Goal: Information Seeking & Learning: Check status

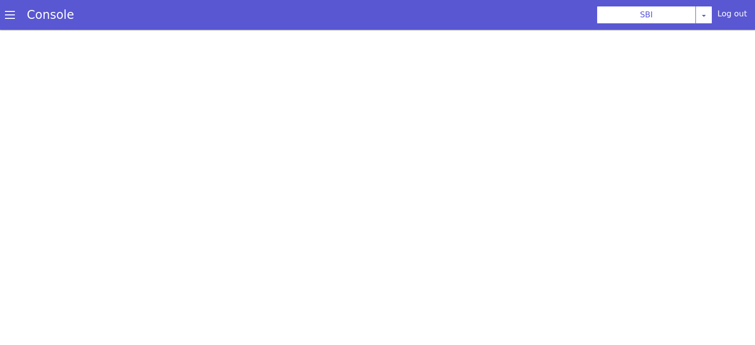
scroll to position [2, 0]
select select "TRANSFER"
select select "hi"
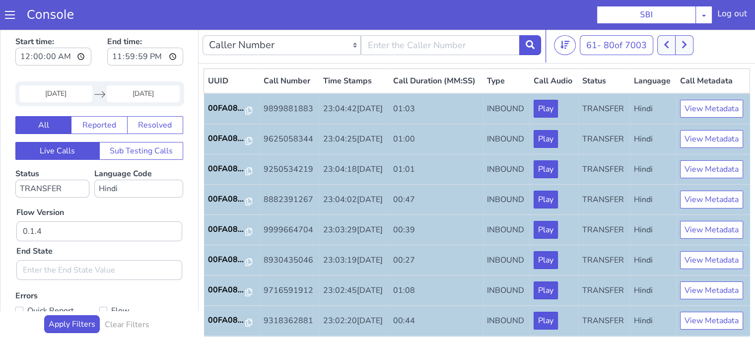
scroll to position [491, 0]
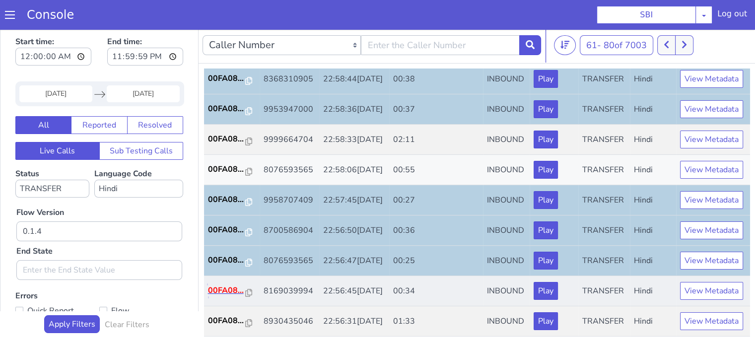
click at [216, 284] on p "00FA08..." at bounding box center [227, 290] width 38 height 12
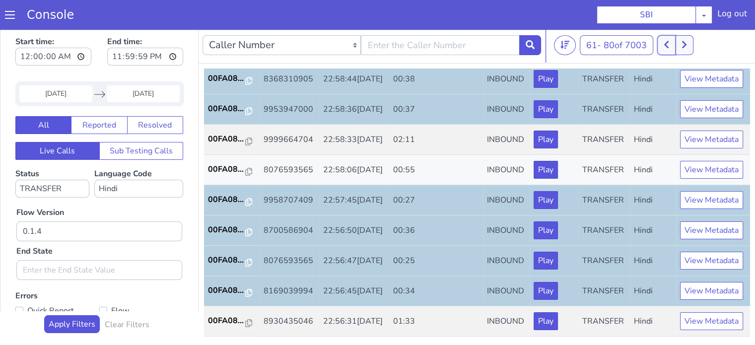
click at [667, 50] on button at bounding box center [666, 45] width 18 height 20
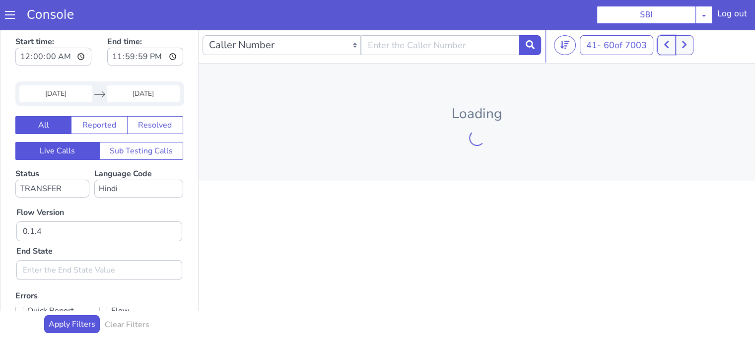
click at [667, 50] on button at bounding box center [666, 45] width 18 height 20
click at [667, 50] on div at bounding box center [670, 45] width 37 height 20
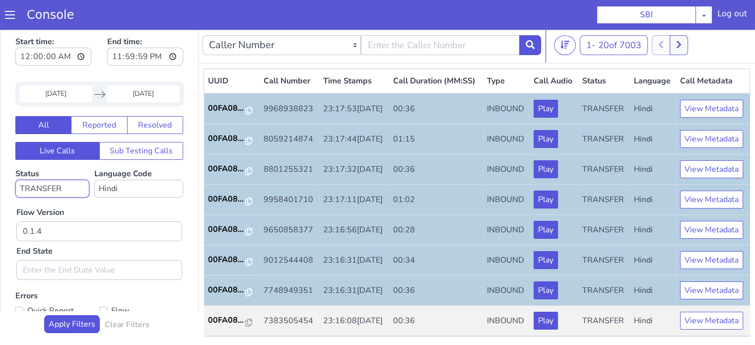
click at [48, 185] on select "No status selected HANGUP USER_HANGUP TRANSFER UNKNOWN" at bounding box center [52, 189] width 74 height 18
select select
click at [15, 180] on select "No status selected HANGUP USER_HANGUP TRANSFER UNKNOWN" at bounding box center [52, 189] width 74 height 18
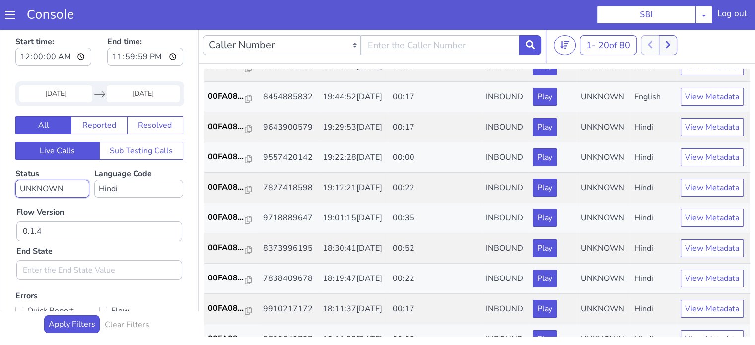
scroll to position [199, 0]
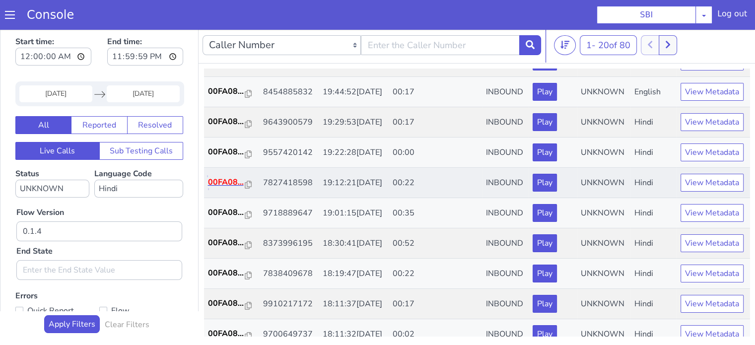
click at [231, 188] on p "00FA08..." at bounding box center [227, 182] width 38 height 12
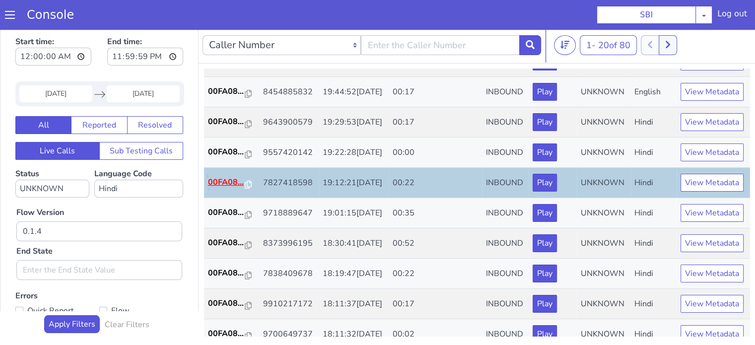
click at [214, 188] on p "00FA08..." at bounding box center [227, 182] width 38 height 12
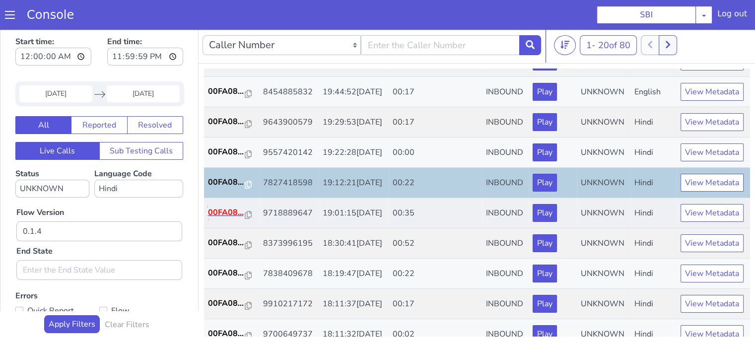
click at [224, 218] on p "00FA08..." at bounding box center [227, 212] width 38 height 12
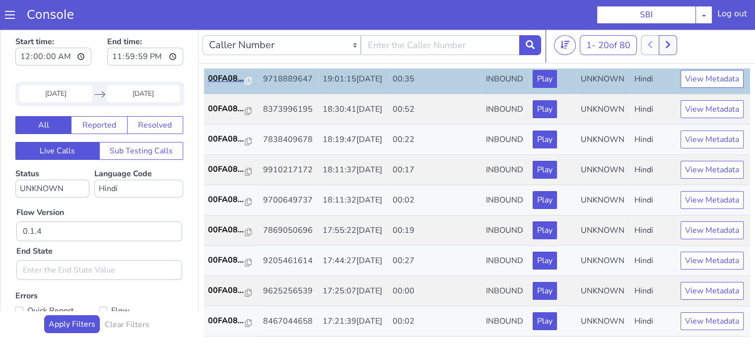
scroll to position [338, 0]
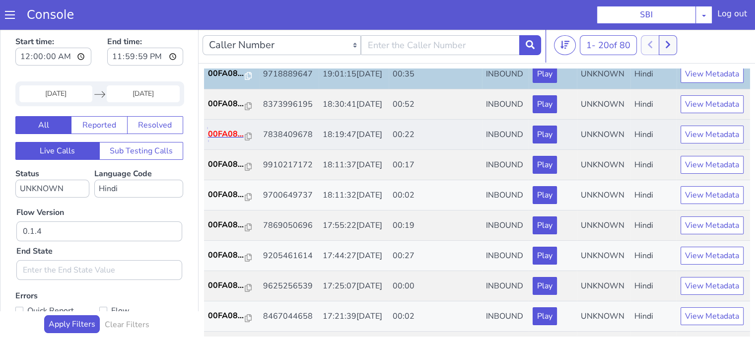
click at [229, 140] on p "00FA08..." at bounding box center [227, 134] width 38 height 12
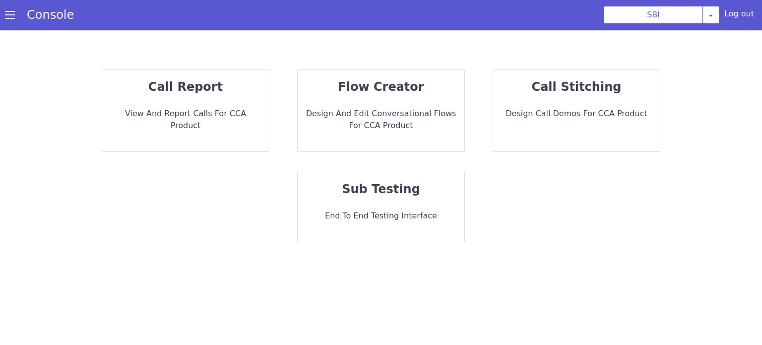
click at [171, 72] on div "call report View and report calls for CCA Product" at bounding box center [208, 62] width 182 height 122
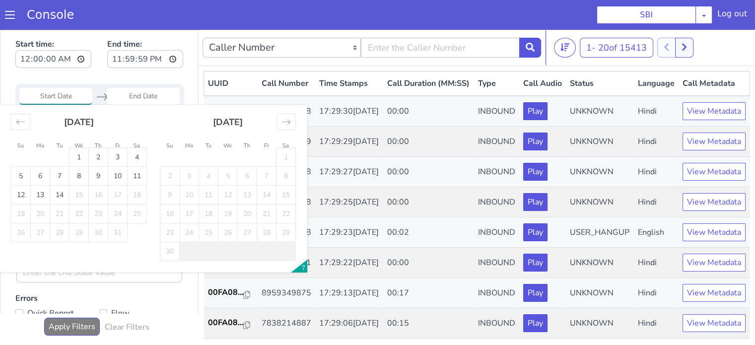
click at [68, 104] on input "Start Date" at bounding box center [55, 96] width 73 height 17
click at [18, 174] on td "5" at bounding box center [20, 176] width 19 height 19
type input "05 Oct 2025"
click at [18, 174] on td "5" at bounding box center [20, 176] width 19 height 19
type input "05 Oct 2025"
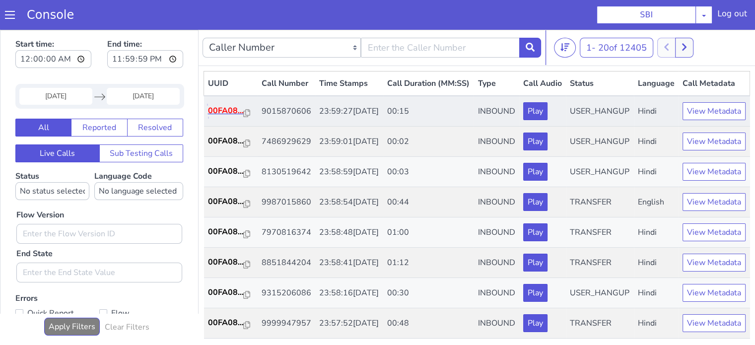
click at [211, 117] on p "00FA08..." at bounding box center [226, 111] width 36 height 12
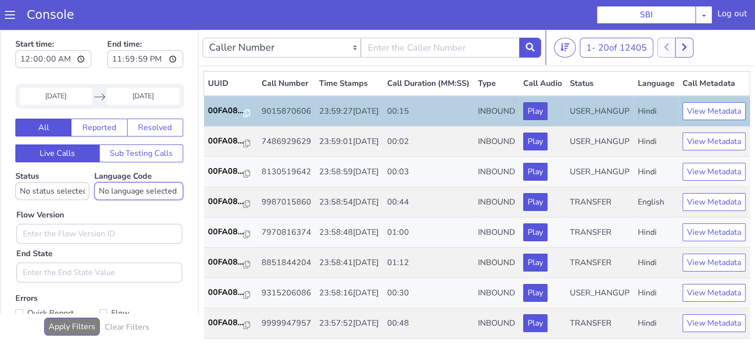
click at [150, 187] on select "No language selected Hindi English Tamil Telugu Kanada Marathi Malayalam Gujara…" at bounding box center [138, 191] width 89 height 18
select select "hi"
click at [94, 182] on select "No language selected Hindi English Tamil Telugu Kanada Marathi Malayalam Gujara…" at bounding box center [138, 191] width 89 height 18
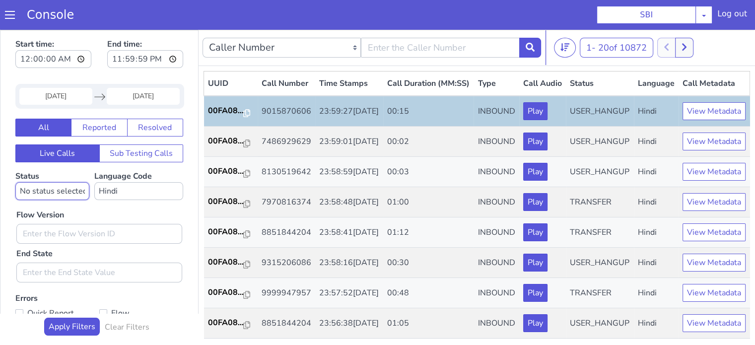
click at [72, 190] on select "No status selected HANGUP USER_HANGUP TRANSFER UNKNOWN" at bounding box center [52, 191] width 74 height 18
select select "TRANSFER"
click at [15, 182] on select "No status selected HANGUP USER_HANGUP TRANSFER UNKNOWN" at bounding box center [52, 191] width 74 height 18
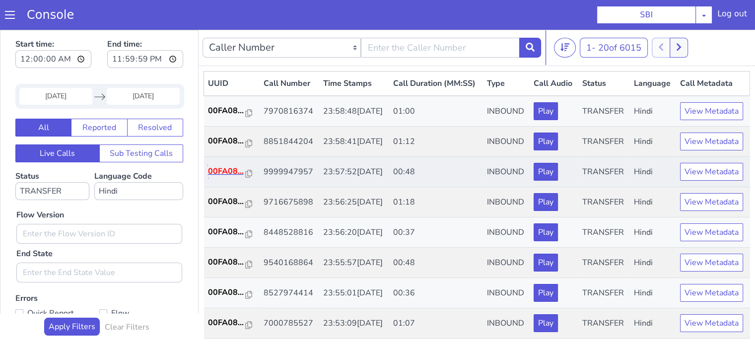
click at [229, 177] on p "00FA08..." at bounding box center [227, 171] width 38 height 12
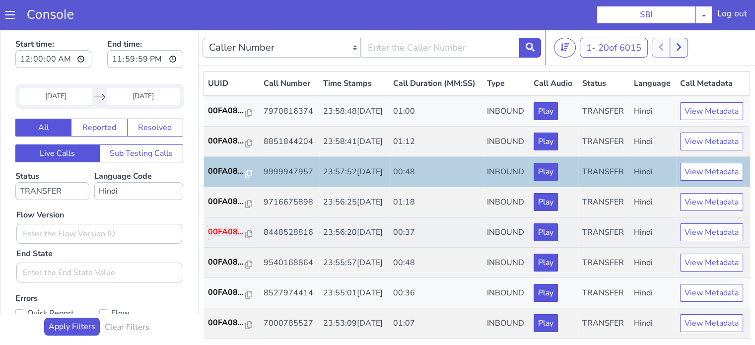
click at [226, 238] on p "00FA08..." at bounding box center [227, 232] width 38 height 12
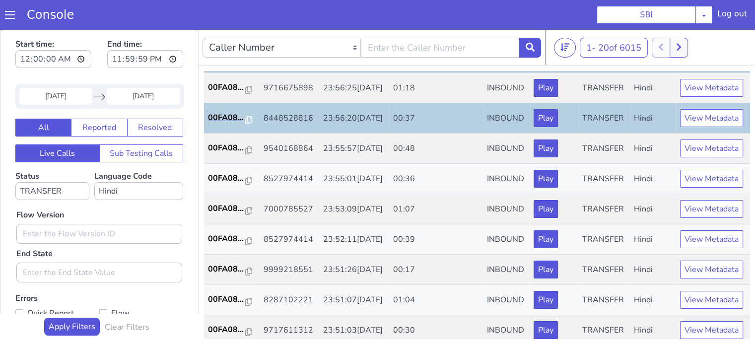
scroll to position [139, 0]
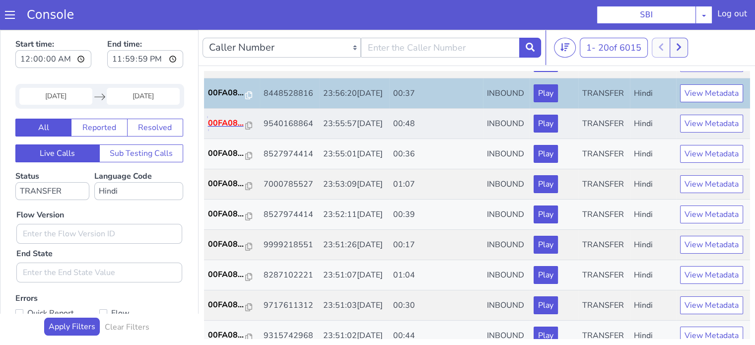
click at [228, 129] on p "00FA08..." at bounding box center [227, 123] width 38 height 12
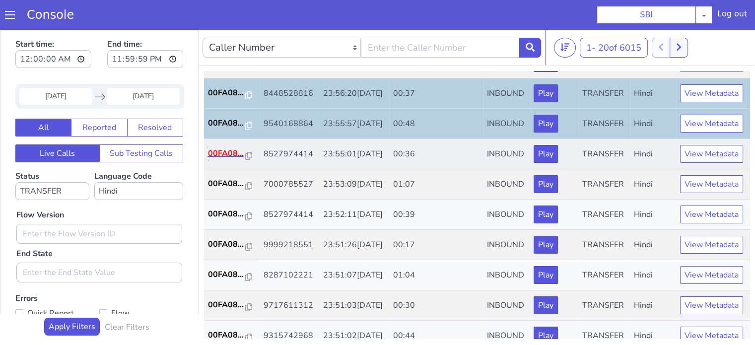
click at [220, 159] on p "00FA08..." at bounding box center [227, 153] width 38 height 12
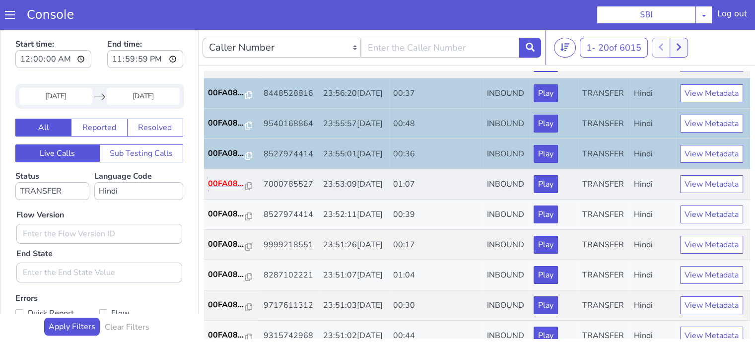
click at [222, 190] on p "00FA08..." at bounding box center [227, 184] width 38 height 12
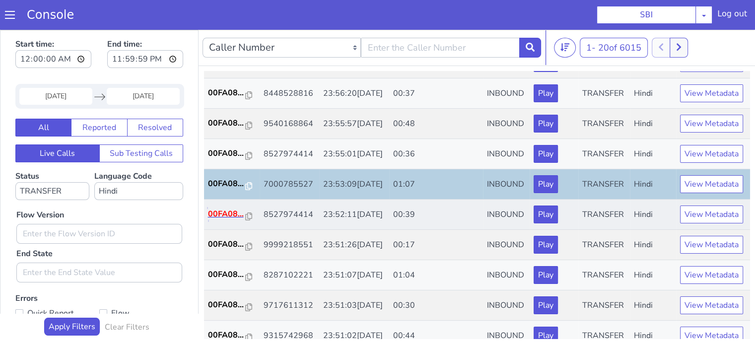
click at [223, 220] on p "00FA08..." at bounding box center [227, 214] width 38 height 12
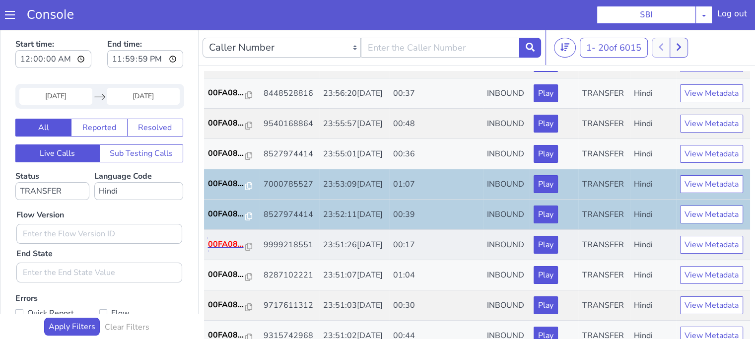
click at [212, 250] on p "00FA08..." at bounding box center [227, 244] width 38 height 12
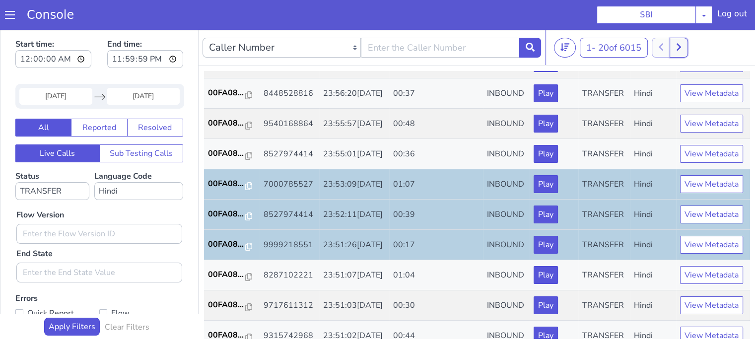
click at [686, 45] on button at bounding box center [679, 48] width 18 height 20
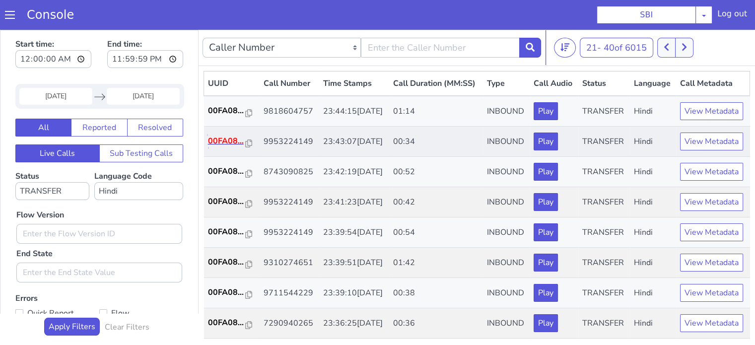
click at [229, 147] on p "00FA08..." at bounding box center [227, 141] width 38 height 12
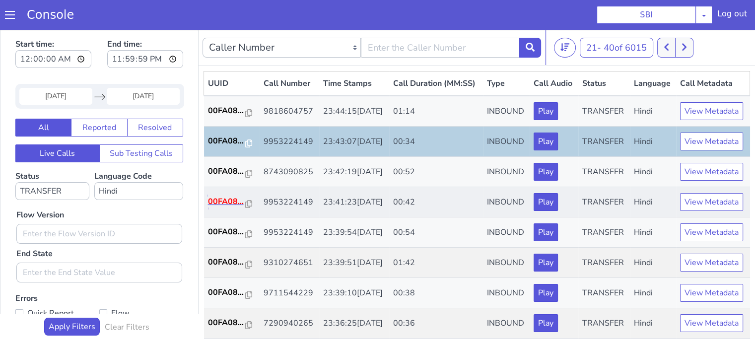
click at [222, 207] on p "00FA08..." at bounding box center [227, 202] width 38 height 12
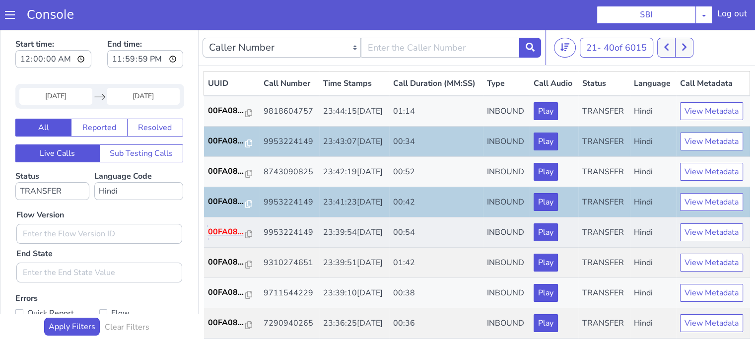
click at [229, 238] on p "00FA08..." at bounding box center [227, 232] width 38 height 12
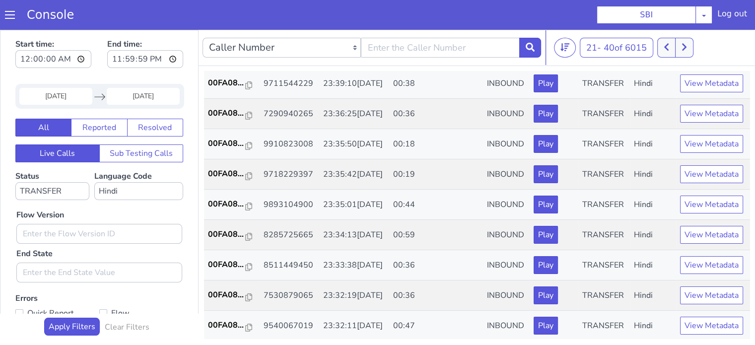
scroll to position [218, 0]
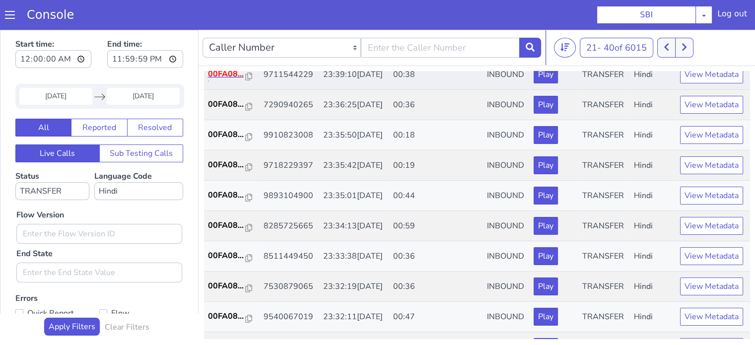
click at [224, 80] on p "00FA08..." at bounding box center [227, 74] width 38 height 12
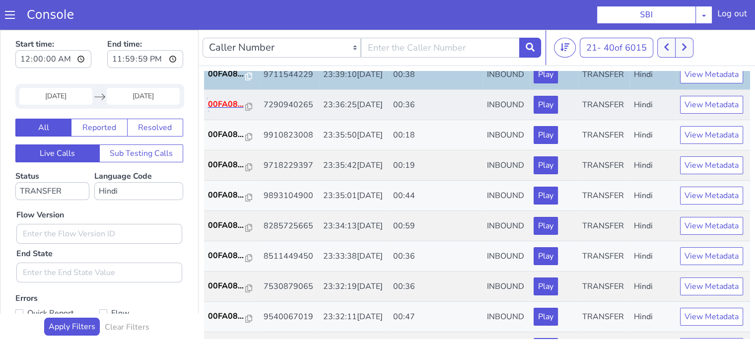
click at [233, 110] on p "00FA08..." at bounding box center [227, 104] width 38 height 12
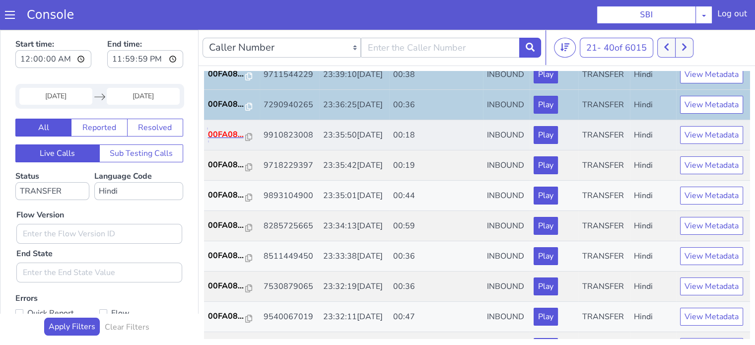
click at [225, 140] on p "00FA08..." at bounding box center [227, 135] width 38 height 12
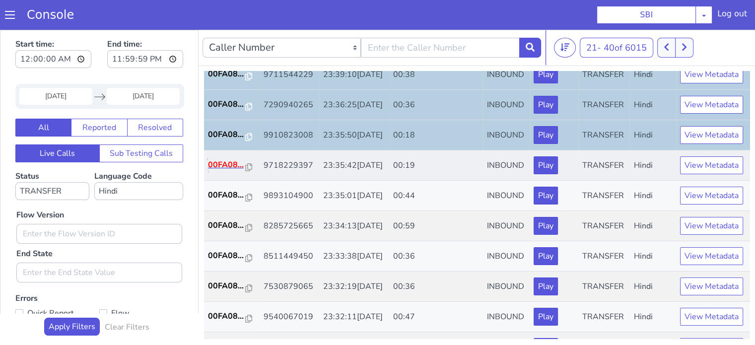
click at [216, 171] on p "00FA08..." at bounding box center [227, 165] width 38 height 12
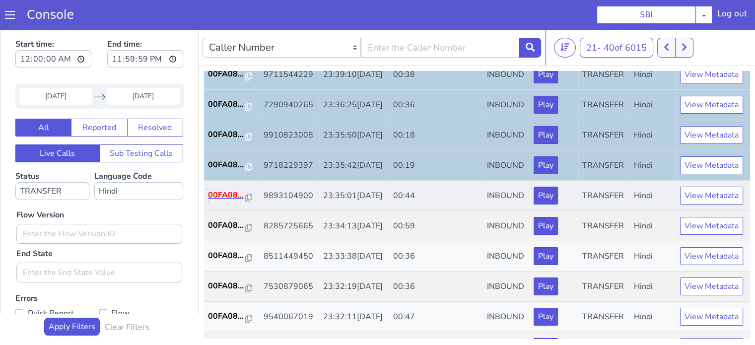
click at [223, 201] on p "00FA08..." at bounding box center [227, 195] width 38 height 12
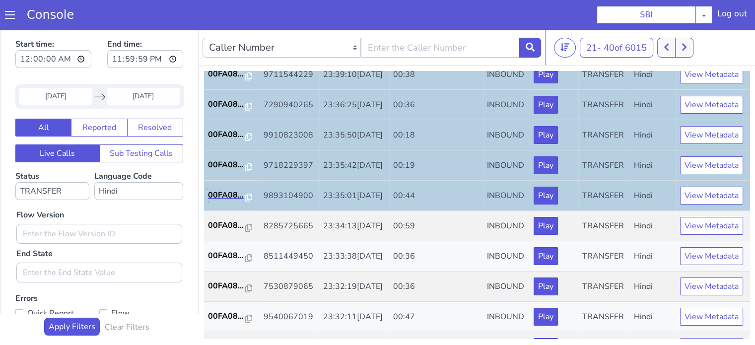
scroll to position [452, 0]
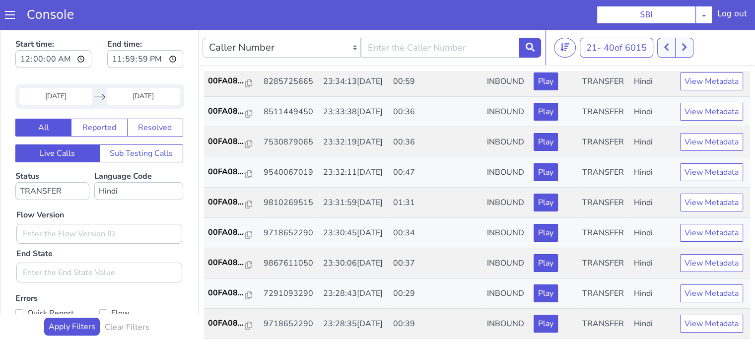
click at [750, 221] on div "UUID Call Number Time Stamps Call Duration (MM:SS) Type Call Audio Status Langu…" at bounding box center [477, 205] width 556 height 278
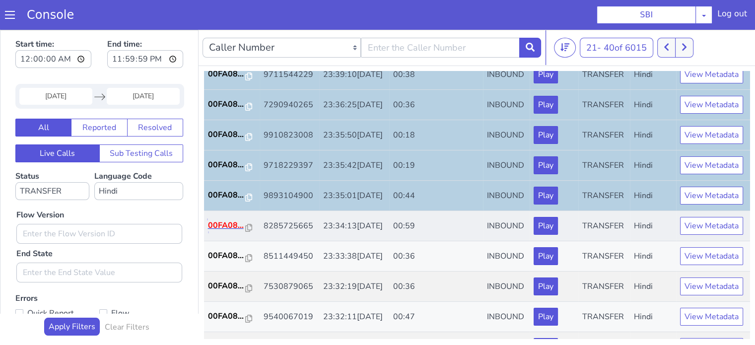
click at [218, 231] on p "00FA08..." at bounding box center [227, 225] width 38 height 12
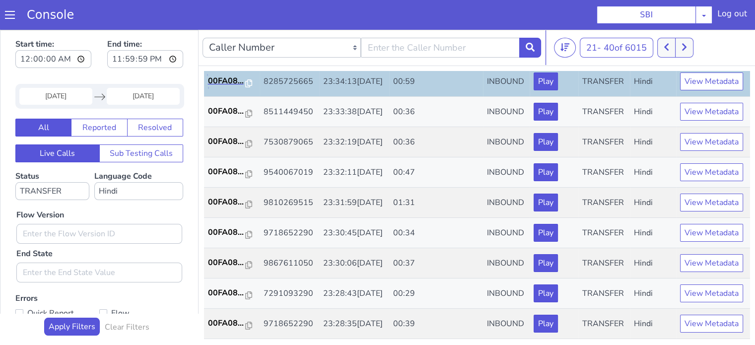
scroll to position [437, 0]
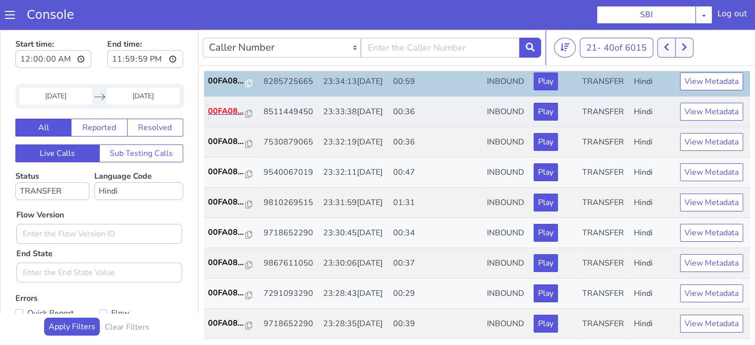
click at [224, 117] on p "00FA08..." at bounding box center [227, 111] width 38 height 12
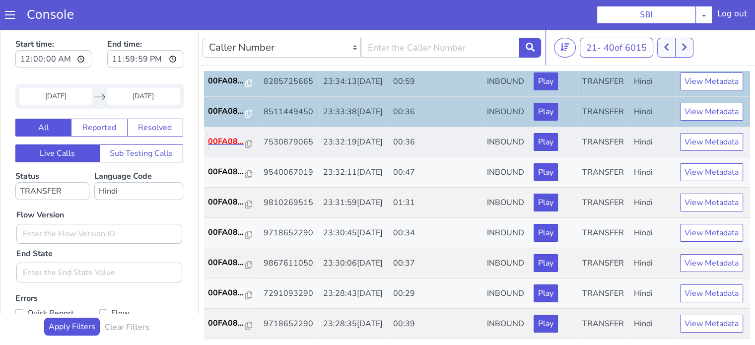
click at [224, 147] on p "00FA08..." at bounding box center [227, 142] width 38 height 12
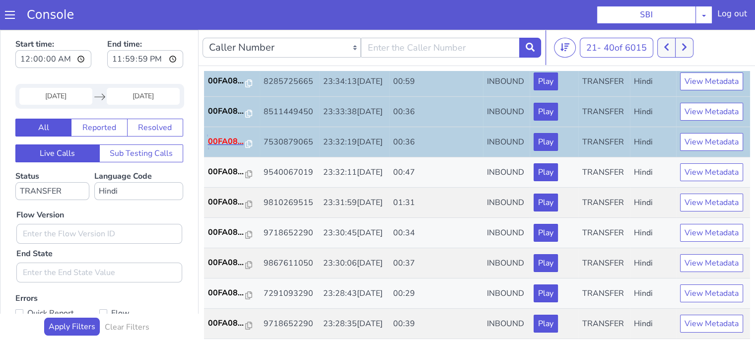
click at [224, 147] on p "00FA08..." at bounding box center [227, 142] width 38 height 12
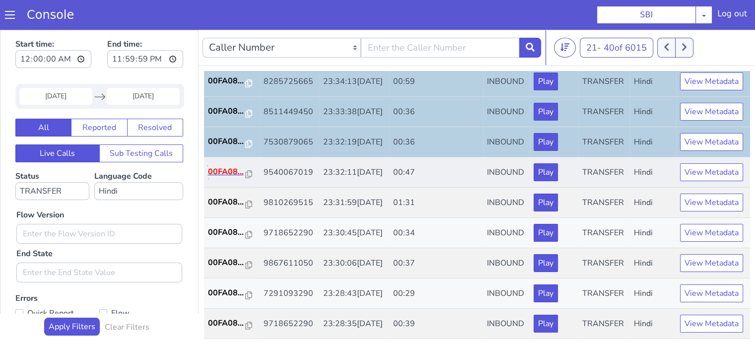
click at [232, 178] on p "00FA08..." at bounding box center [227, 172] width 38 height 12
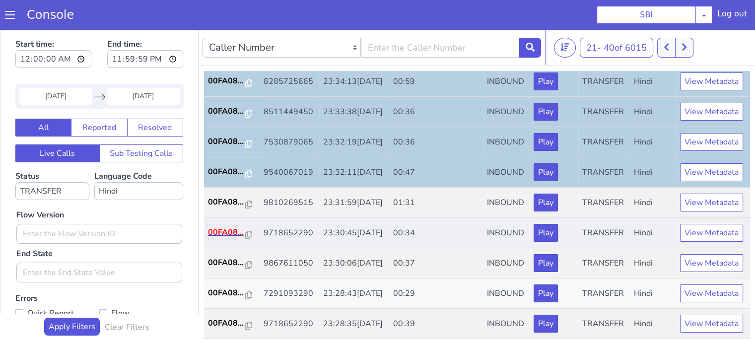
click at [222, 238] on p "00FA08..." at bounding box center [227, 232] width 38 height 12
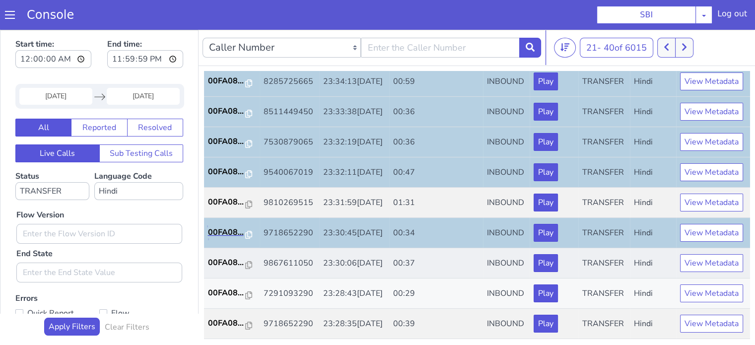
scroll to position [2, 0]
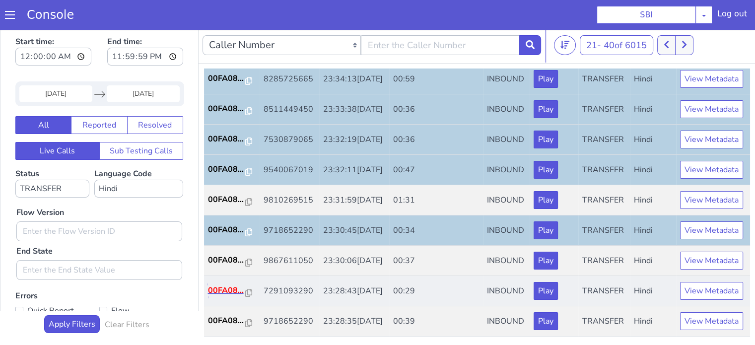
click at [238, 284] on p "00FA08..." at bounding box center [227, 290] width 38 height 12
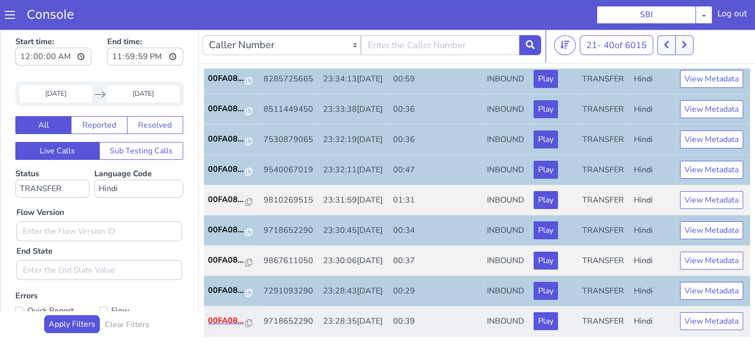
click at [228, 315] on p "00FA08..." at bounding box center [227, 321] width 38 height 12
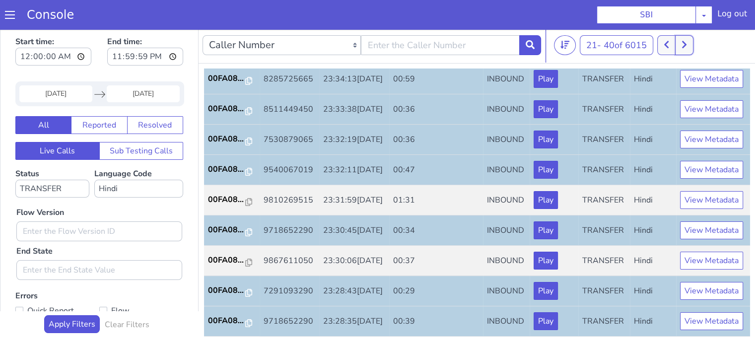
click at [690, 43] on button at bounding box center [684, 45] width 18 height 20
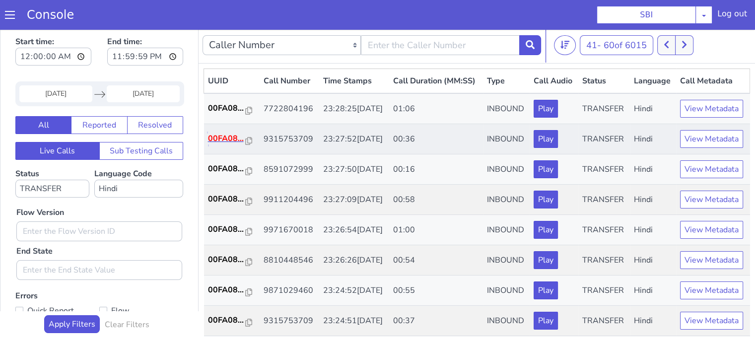
click at [227, 144] on p "00FA08..." at bounding box center [227, 139] width 38 height 12
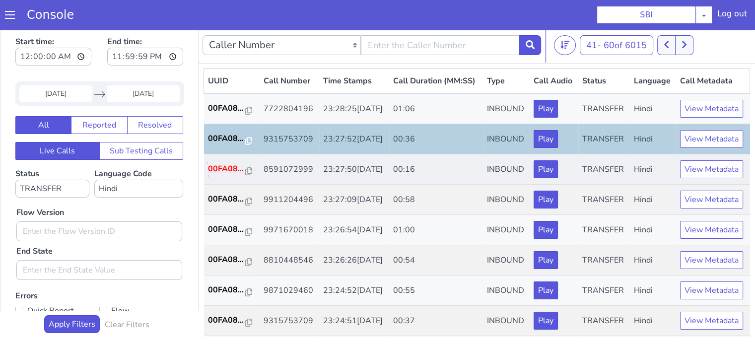
click at [208, 175] on p "00FA08..." at bounding box center [227, 169] width 38 height 12
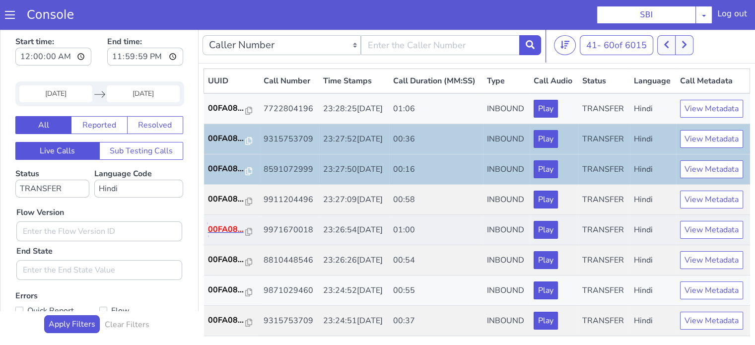
click at [232, 235] on p "00FA08..." at bounding box center [227, 229] width 38 height 12
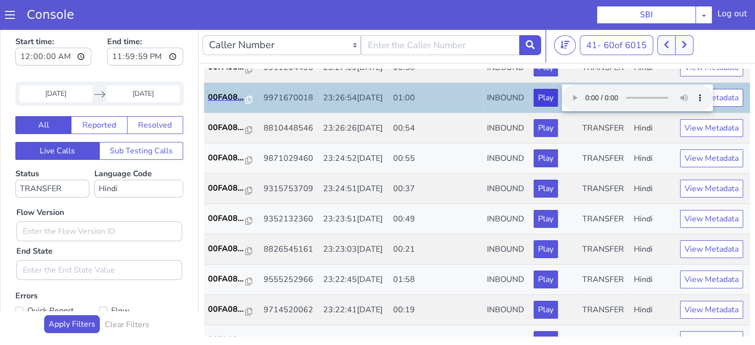
scroll to position [159, 0]
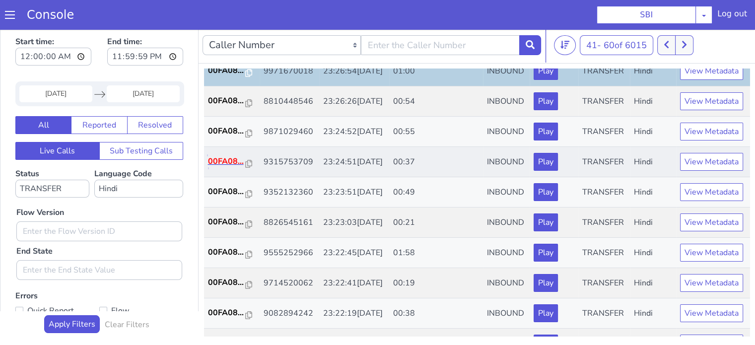
click at [233, 167] on p "00FA08..." at bounding box center [227, 161] width 38 height 12
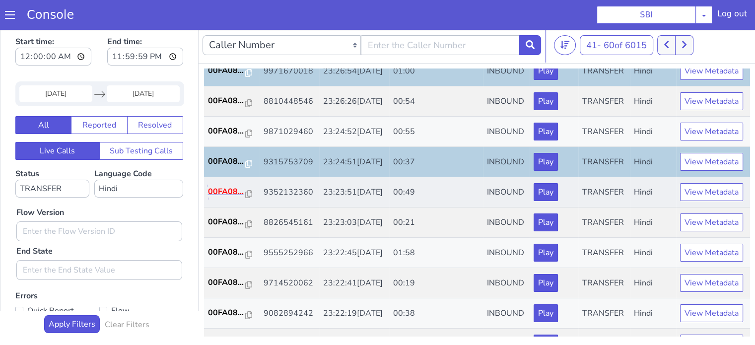
click at [233, 198] on p "00FA08..." at bounding box center [227, 192] width 38 height 12
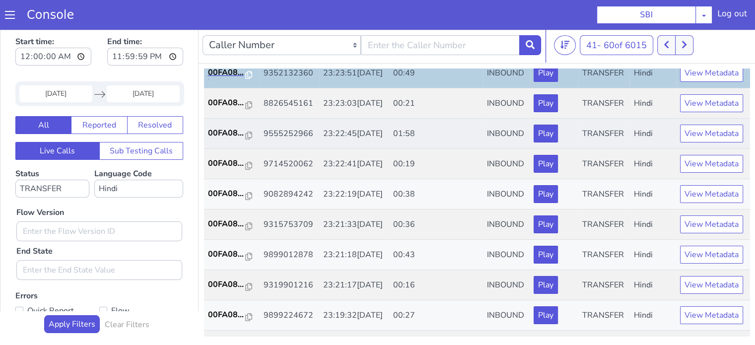
scroll to position [298, 0]
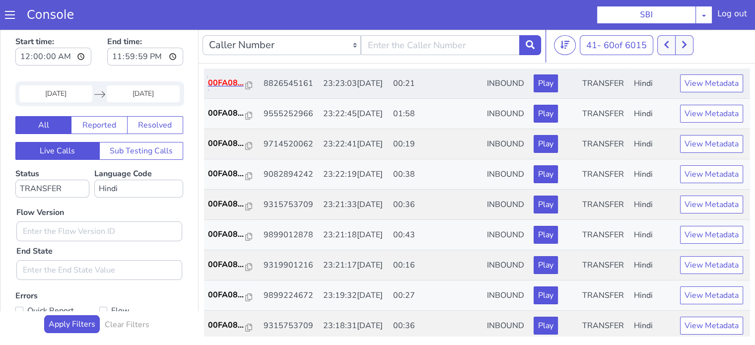
click at [224, 89] on p "00FA08..." at bounding box center [227, 83] width 38 height 12
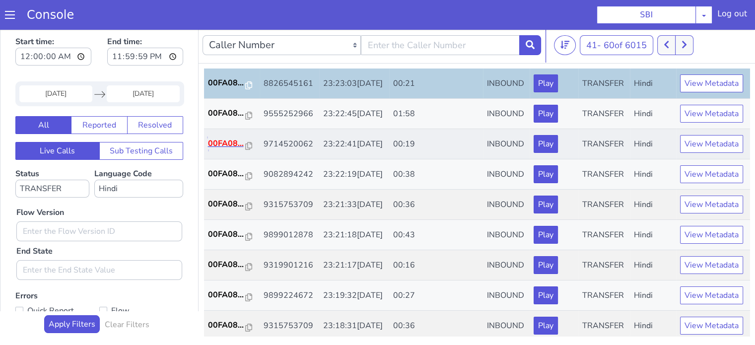
click at [226, 149] on p "00FA08..." at bounding box center [227, 143] width 38 height 12
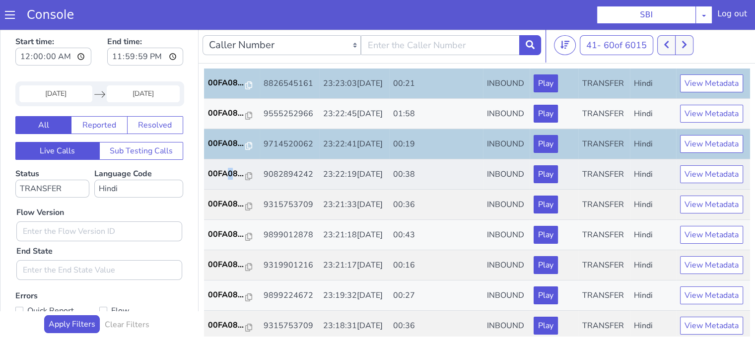
drag, startPoint x: 225, startPoint y: 265, endPoint x: 230, endPoint y: 251, distance: 14.8
click at [230, 190] on td "00FA08..." at bounding box center [232, 174] width 56 height 30
click at [234, 180] on p "00FA08..." at bounding box center [227, 174] width 38 height 12
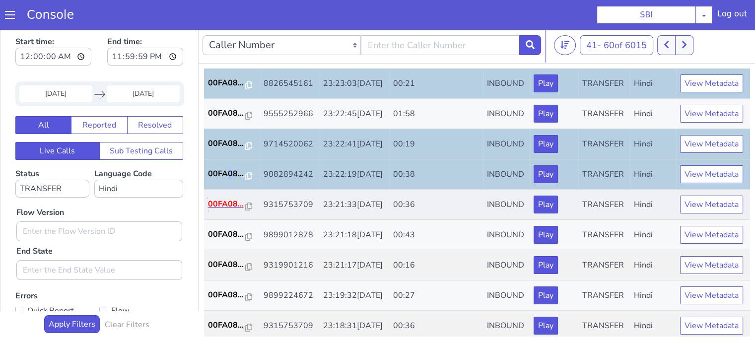
click at [226, 210] on p "00FA08..." at bounding box center [227, 204] width 38 height 12
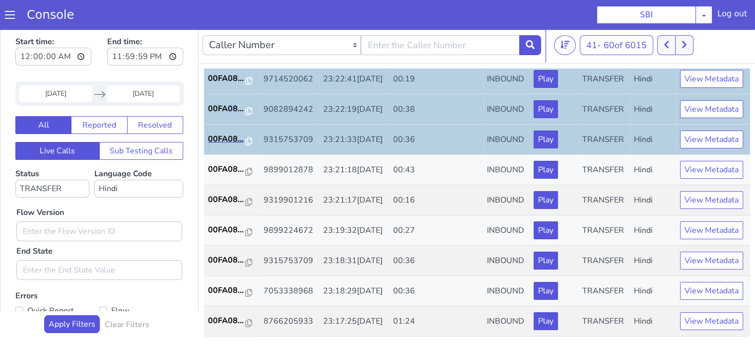
scroll to position [491, 0]
click at [222, 194] on p "00FA08..." at bounding box center [227, 200] width 38 height 12
